Goal: Task Accomplishment & Management: Manage account settings

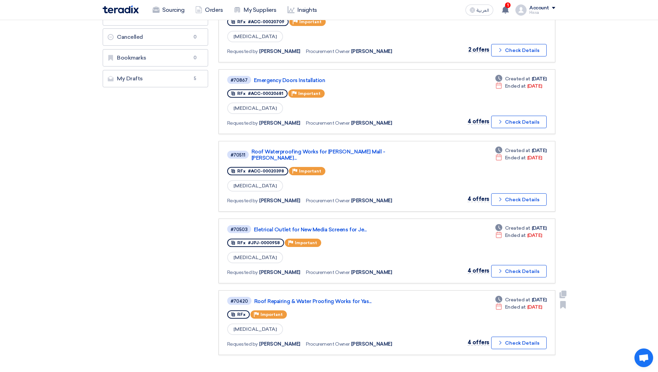
scroll to position [173, 0]
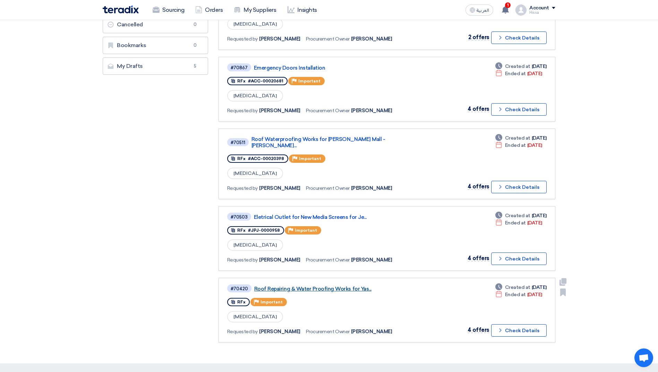
click at [304, 286] on link "Roof Repairing & Water Proofing Works for Yas..." at bounding box center [340, 289] width 173 height 6
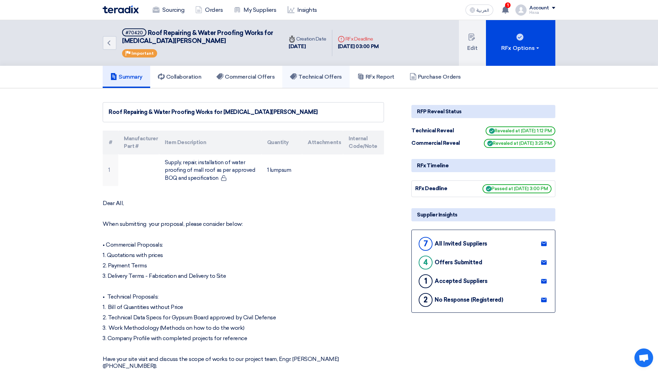
click at [318, 77] on h5 "Technical Offers" at bounding box center [316, 76] width 52 height 7
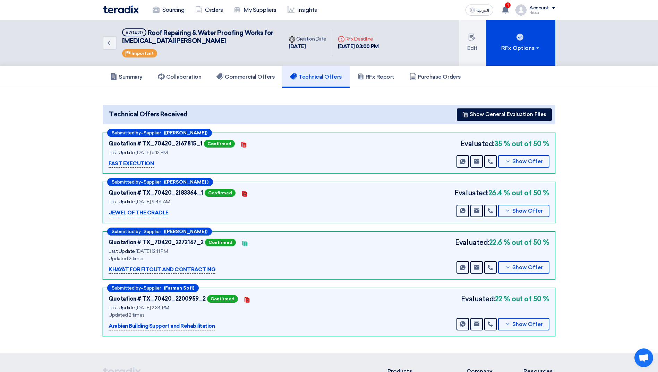
click at [592, 161] on section "Technical Offers Received Show General Evaluation Files Submitted by – Supplier…" at bounding box center [329, 220] width 658 height 265
click at [171, 11] on link "Sourcing" at bounding box center [168, 9] width 43 height 15
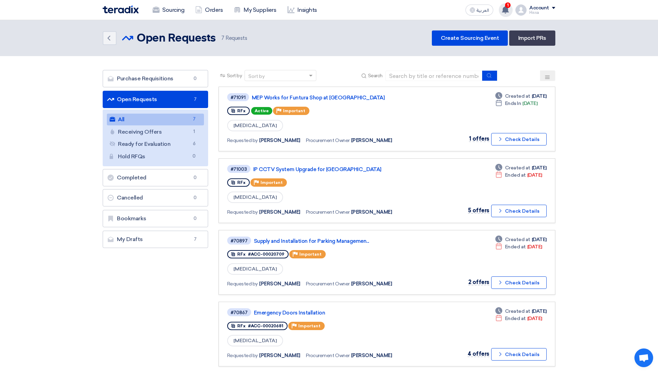
click at [504, 9] on use at bounding box center [505, 10] width 7 height 8
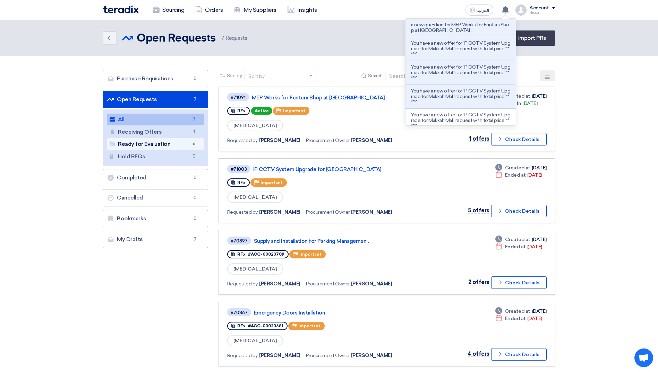
click at [158, 143] on link "Ready for Evaluation Ready for Evaluation 6" at bounding box center [155, 144] width 97 height 12
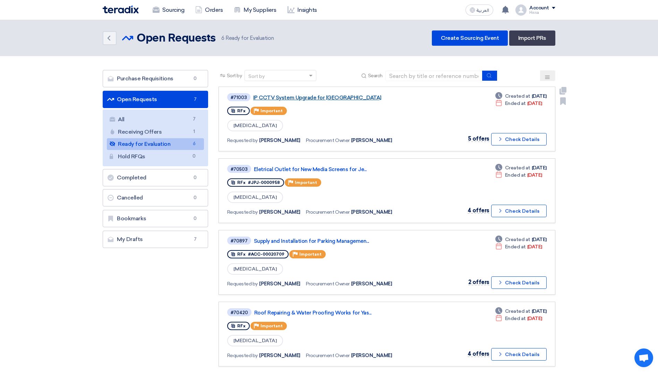
click at [301, 97] on link "IP CCTV System Upgrade for [GEOGRAPHIC_DATA]" at bounding box center [339, 98] width 173 height 6
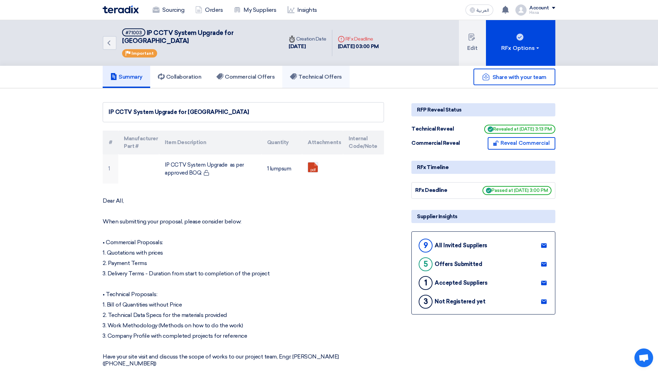
click at [315, 73] on h5 "Technical Offers" at bounding box center [316, 76] width 52 height 7
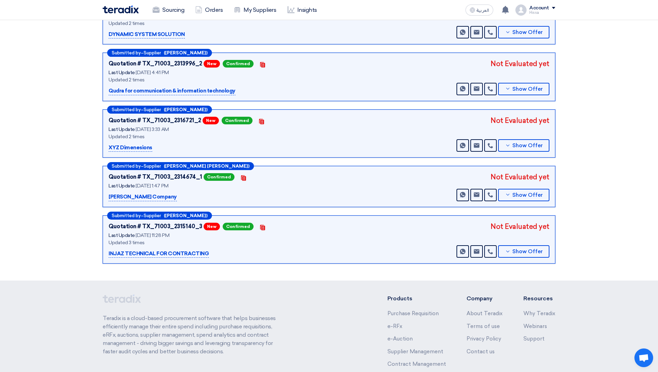
scroll to position [139, 0]
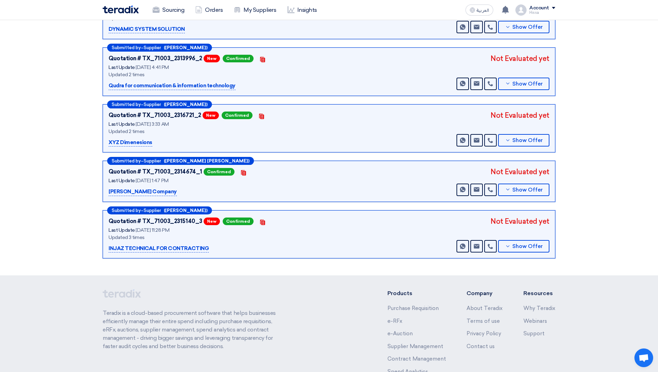
click at [616, 208] on section "Technical Offers Received Submitted by – Supplier ([PERSON_NAME]) Quotation # T…" at bounding box center [329, 113] width 658 height 326
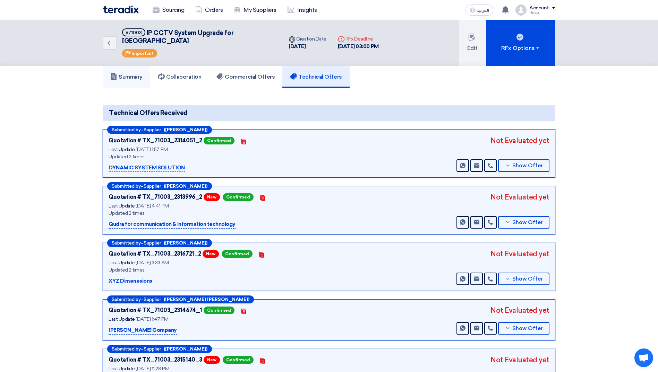
click at [142, 73] on h5 "Summary" at bounding box center [126, 76] width 32 height 7
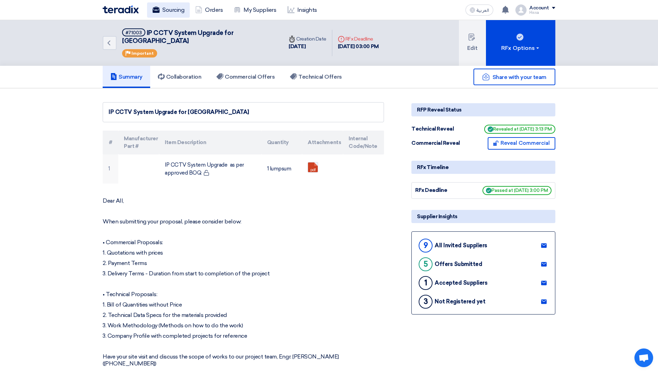
click at [158, 11] on use at bounding box center [156, 10] width 7 height 6
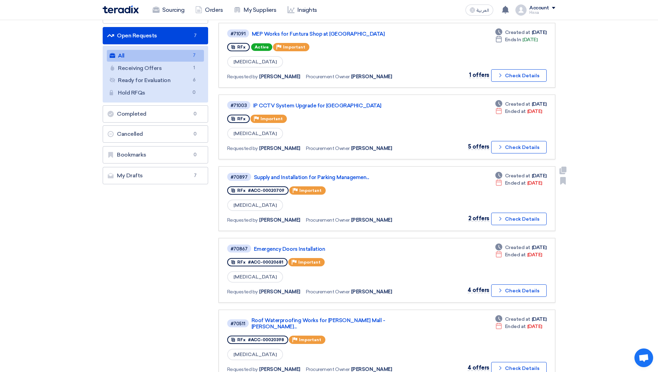
scroll to position [69, 0]
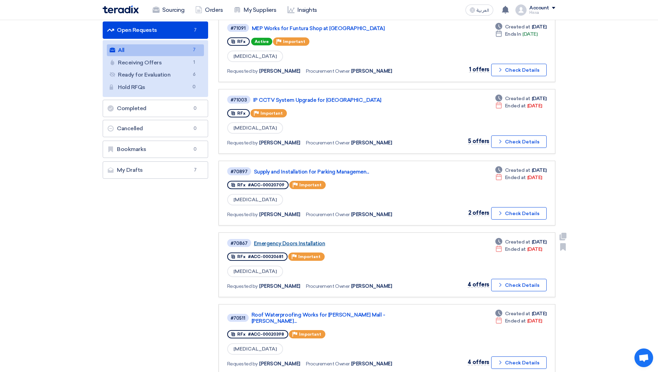
click at [304, 243] on link "Emergency Doors Installation" at bounding box center [340, 244] width 173 height 6
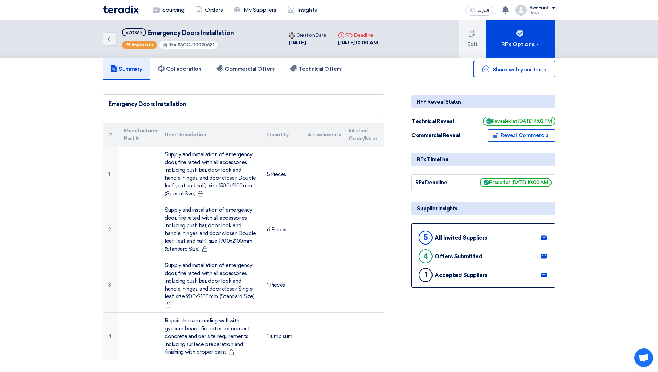
click at [553, 8] on span at bounding box center [552, 8] width 3 height 2
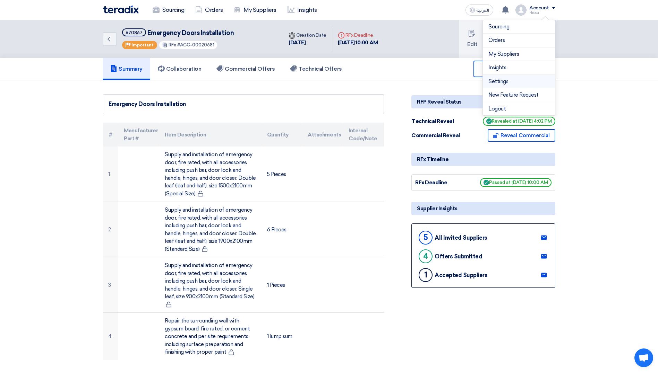
click at [521, 81] on link "Settings" at bounding box center [518, 82] width 61 height 8
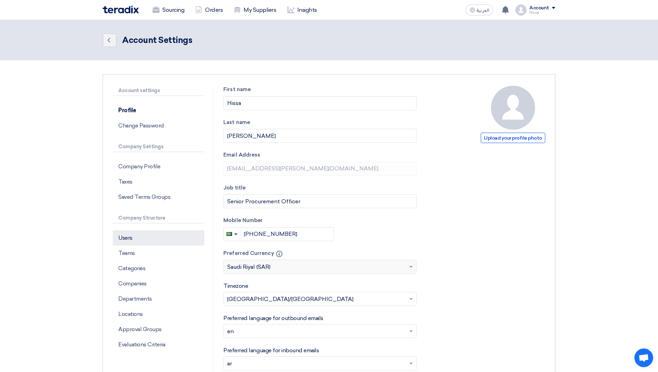
click at [131, 242] on p "Users" at bounding box center [159, 238] width 92 height 15
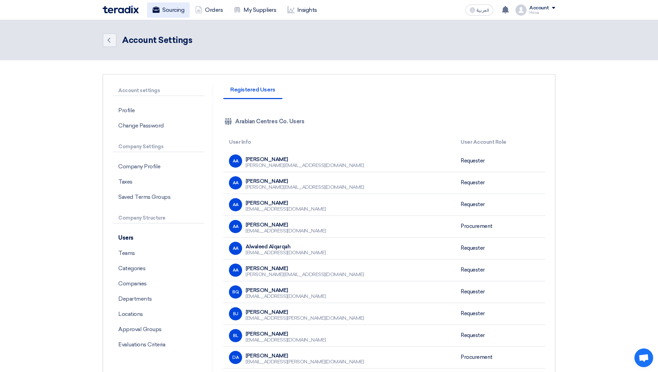
click at [171, 12] on link "Sourcing" at bounding box center [168, 9] width 43 height 15
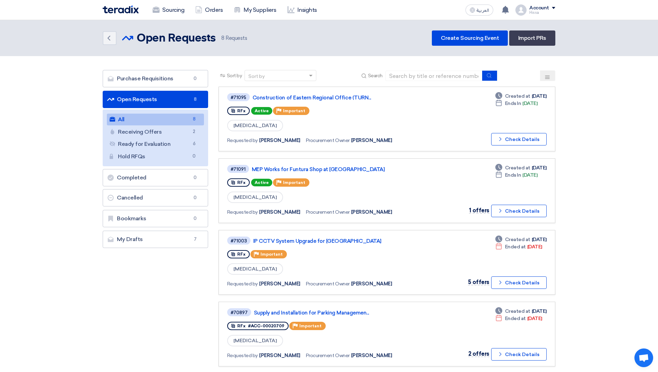
click at [571, 180] on section "Purchase Requisitions Purchase Requisitions 0 Open Requests Open Requests 8 All…" at bounding box center [329, 368] width 658 height 624
click at [337, 313] on link "Supply and Installation for Parking Managemen..." at bounding box center [340, 313] width 173 height 6
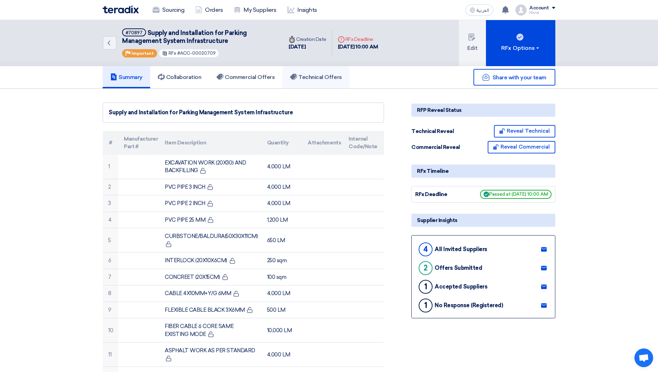
click at [320, 76] on h5 "Technical Offers" at bounding box center [316, 77] width 52 height 7
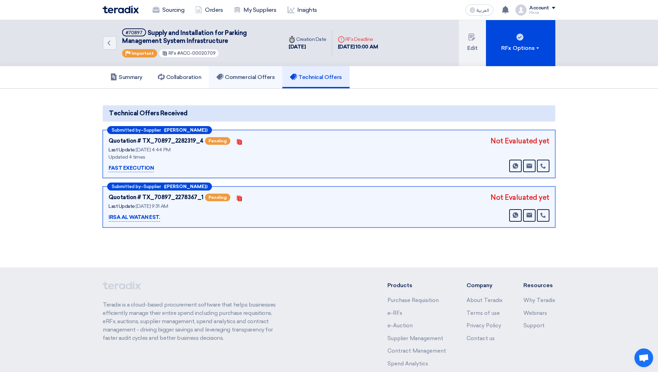
click at [253, 75] on h5 "Commercial Offers" at bounding box center [245, 77] width 58 height 7
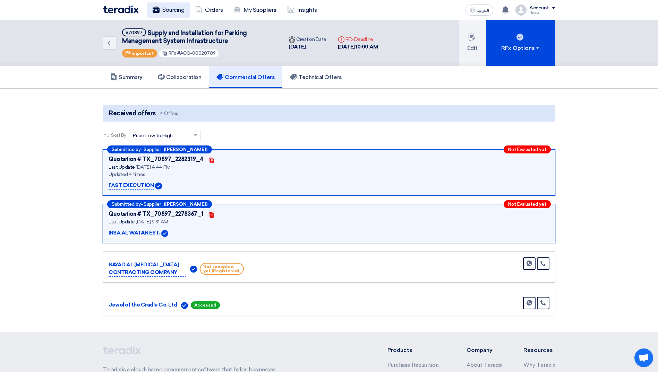
click at [175, 10] on link "Sourcing" at bounding box center [168, 9] width 43 height 15
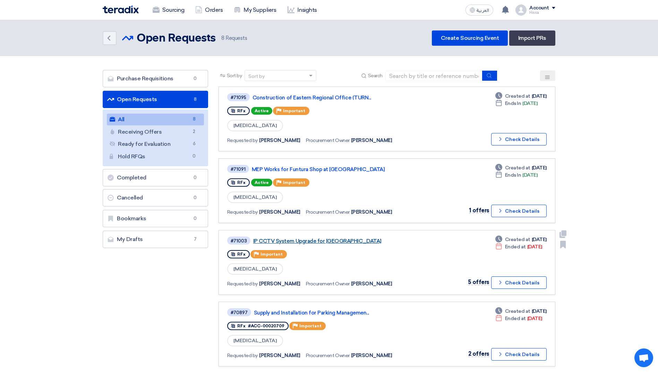
click at [327, 241] on link "IP CCTV System Upgrade for [GEOGRAPHIC_DATA]" at bounding box center [339, 241] width 173 height 6
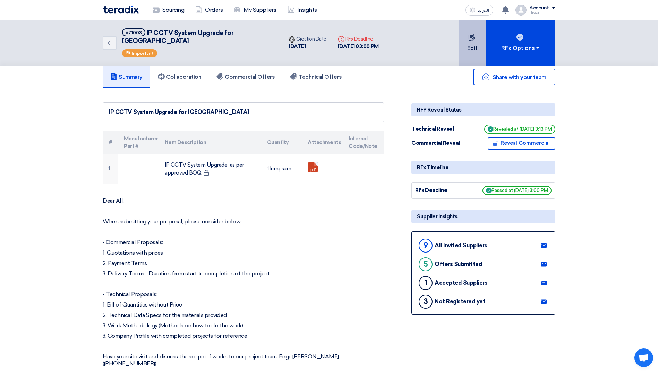
click at [472, 36] on icon at bounding box center [471, 37] width 7 height 7
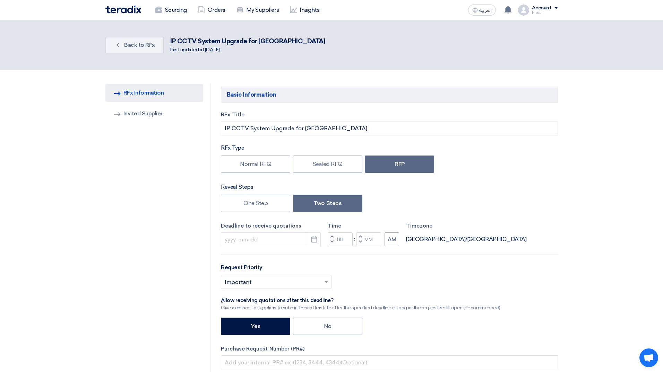
type input "[DATE]"
type input "03"
type input "00"
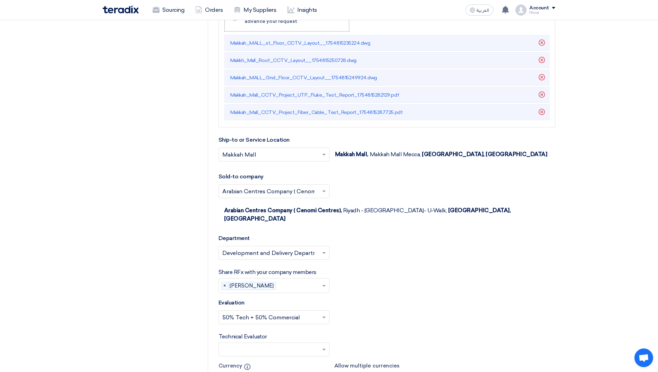
scroll to position [971, 0]
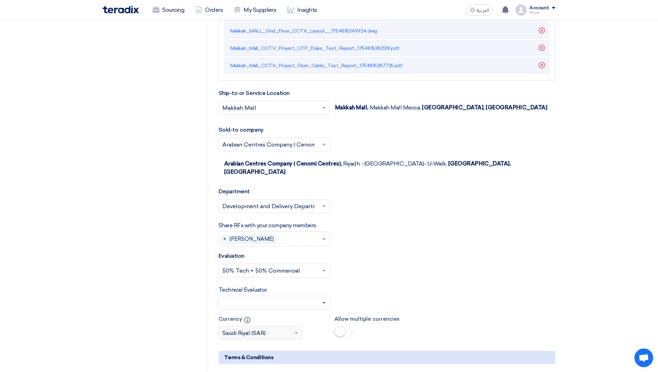
click at [325, 302] on span at bounding box center [323, 303] width 3 height 2
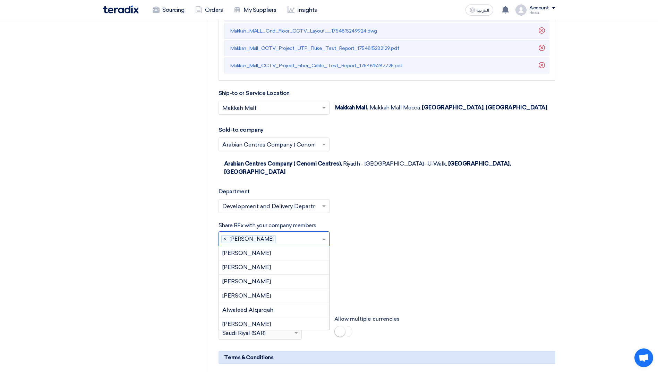
click at [304, 234] on input "text" at bounding box center [299, 239] width 43 height 11
type input "[PERSON_NAME]"
click at [292, 246] on div "[PERSON_NAME]" at bounding box center [274, 253] width 110 height 14
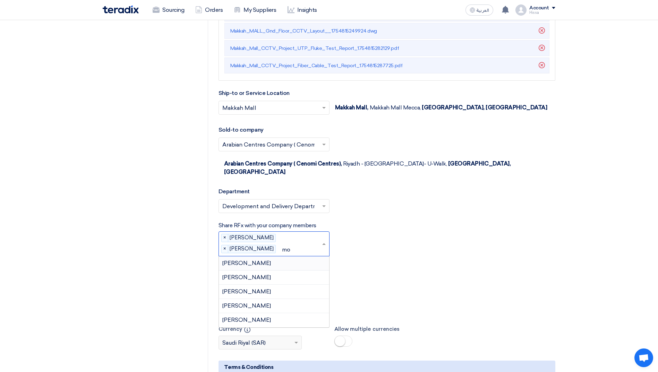
type input "moh"
click at [283, 299] on div "[PERSON_NAME]" at bounding box center [274, 306] width 110 height 14
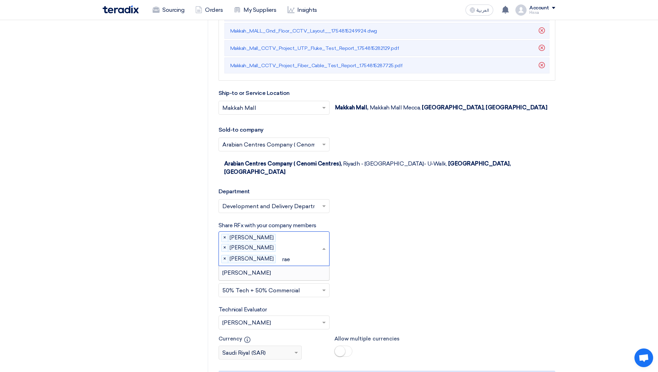
type input "raed"
click at [284, 266] on div "[PERSON_NAME]" at bounding box center [274, 273] width 110 height 14
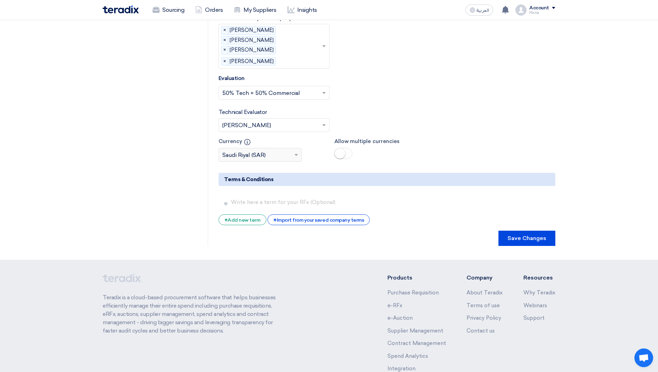
scroll to position [1179, 0]
click at [530, 234] on button "Save Changes" at bounding box center [526, 238] width 57 height 15
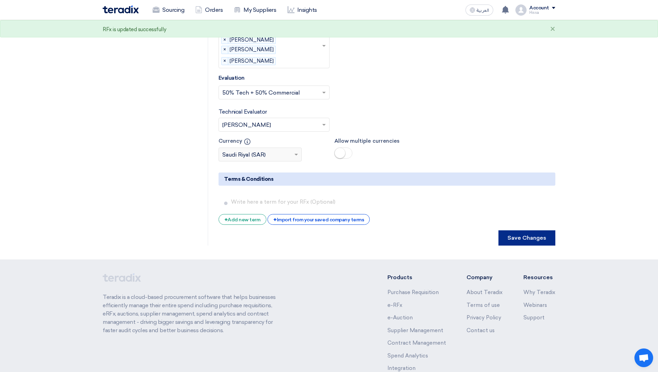
scroll to position [0, 0]
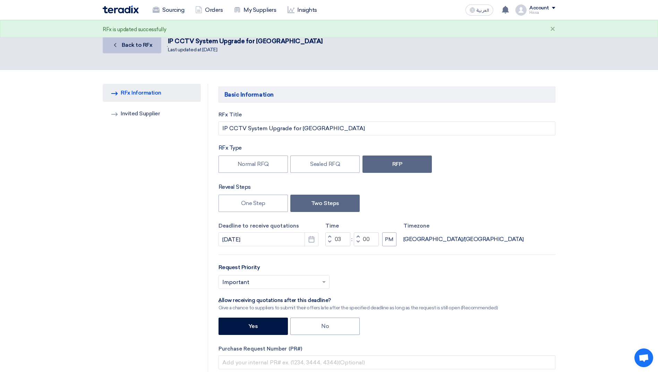
click at [143, 48] on span "Back to RFx" at bounding box center [137, 45] width 31 height 7
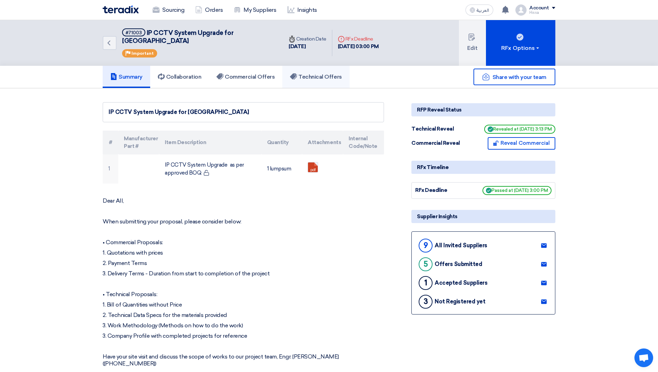
click at [293, 73] on use at bounding box center [293, 76] width 7 height 6
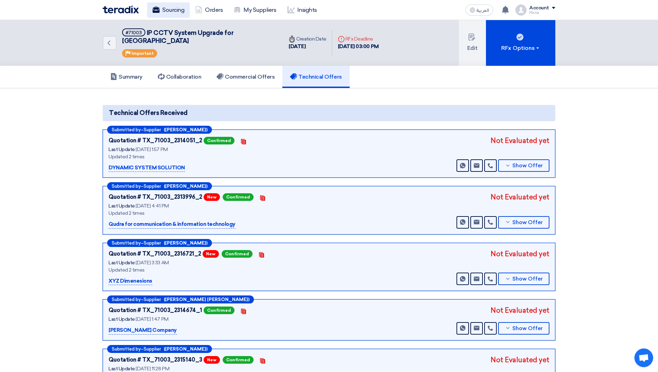
click at [165, 9] on link "Sourcing" at bounding box center [168, 9] width 43 height 15
